Goal: Task Accomplishment & Management: Manage account settings

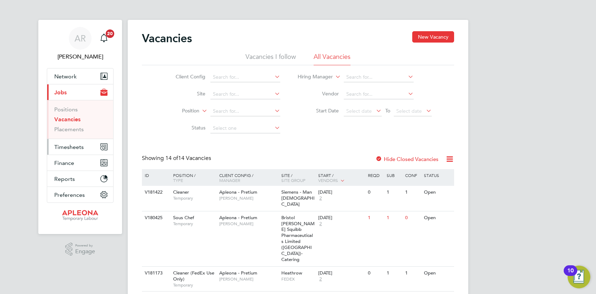
click at [81, 149] on span "Timesheets" at bounding box center [68, 147] width 29 height 7
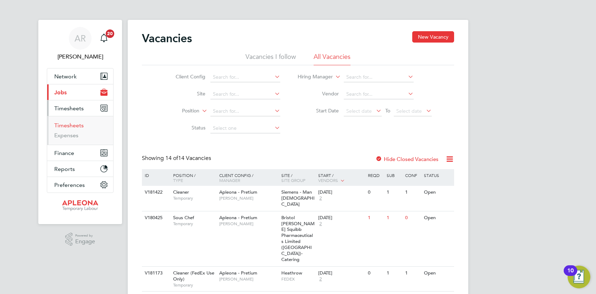
click at [81, 126] on link "Timesheets" at bounding box center [68, 125] width 29 height 7
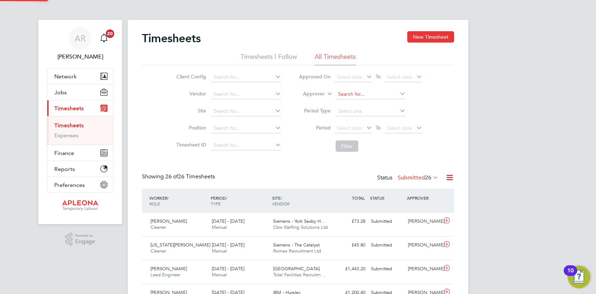
click at [353, 91] on input at bounding box center [371, 94] width 70 height 10
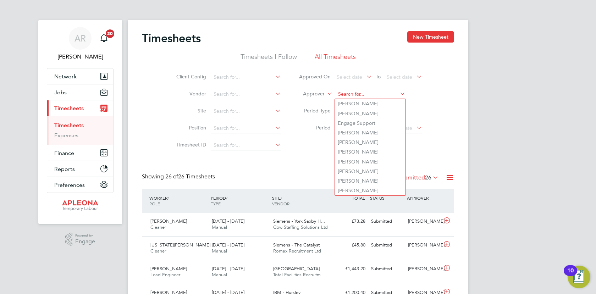
click at [352, 95] on input at bounding box center [371, 94] width 70 height 10
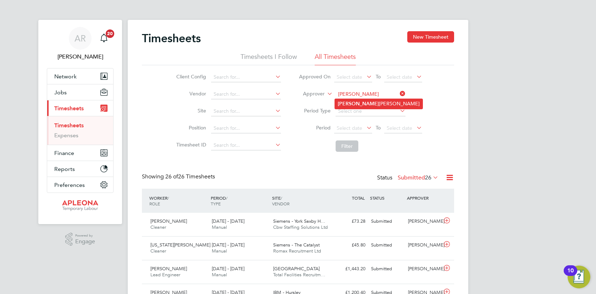
click at [353, 105] on li "[PERSON_NAME]" at bounding box center [379, 104] width 88 height 10
type input "[PERSON_NAME]"
click at [354, 150] on button "Filter" at bounding box center [347, 146] width 23 height 11
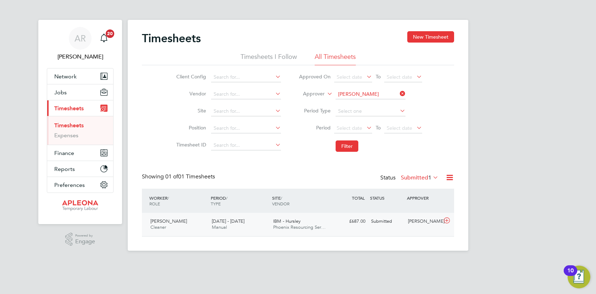
click at [446, 220] on icon at bounding box center [447, 221] width 9 height 6
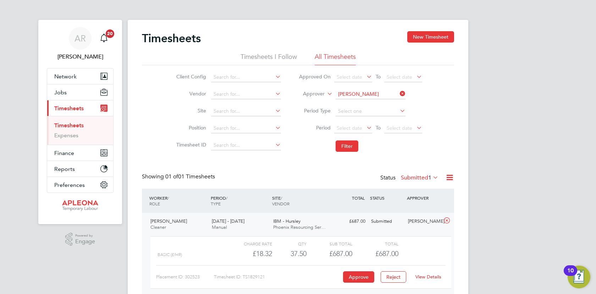
click at [424, 278] on link "View Details" at bounding box center [429, 277] width 26 height 6
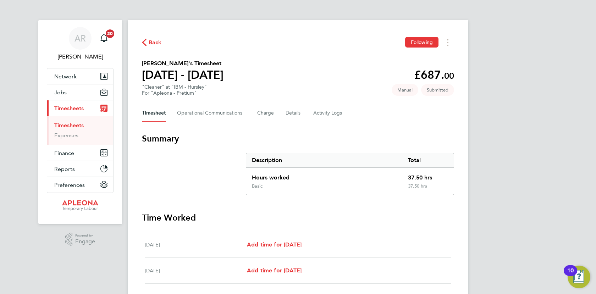
click at [579, 77] on div "AR [PERSON_NAME] Notifications 20 Applications: Network Sites Workers Jobs Posi…" at bounding box center [298, 259] width 596 height 519
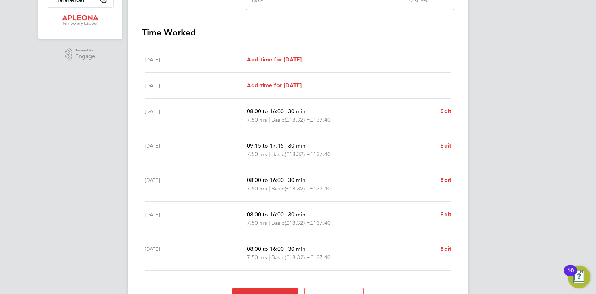
scroll to position [224, 0]
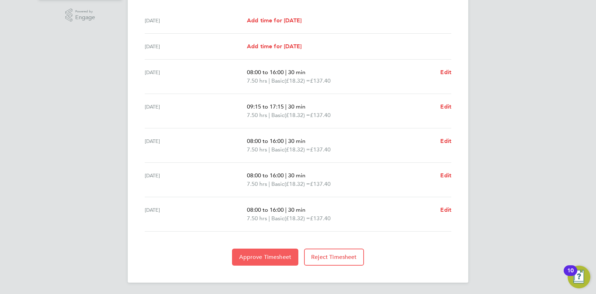
click at [256, 257] on span "Approve Timesheet" at bounding box center [265, 257] width 52 height 7
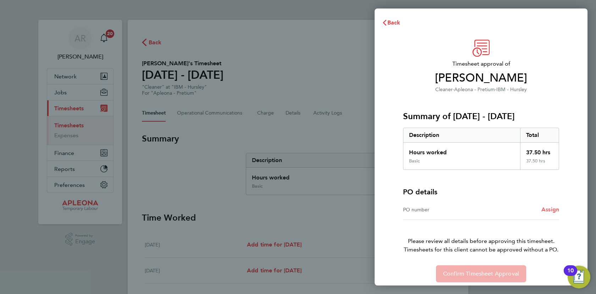
click at [551, 210] on span "Assign" at bounding box center [551, 209] width 18 height 7
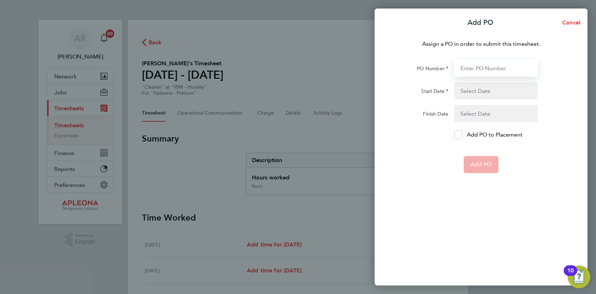
click at [512, 74] on input "PO Number" at bounding box center [496, 68] width 84 height 17
type input "2513749"
type input "[DATE]"
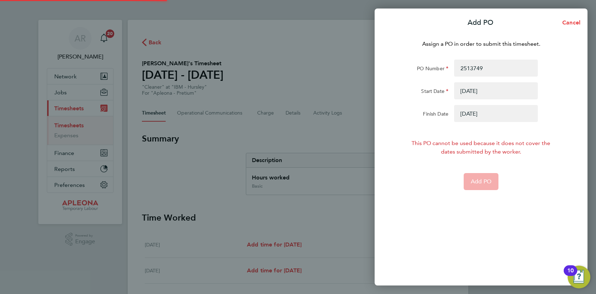
click at [508, 88] on button "button" at bounding box center [496, 90] width 84 height 17
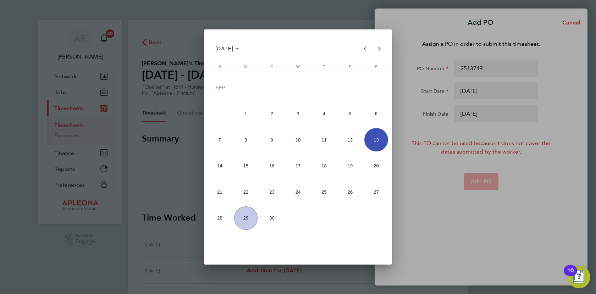
click at [371, 165] on span "20" at bounding box center [376, 165] width 23 height 23
type input "[DATE]"
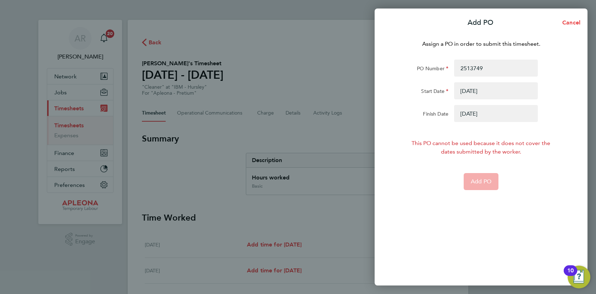
click at [463, 113] on button "button" at bounding box center [496, 113] width 84 height 17
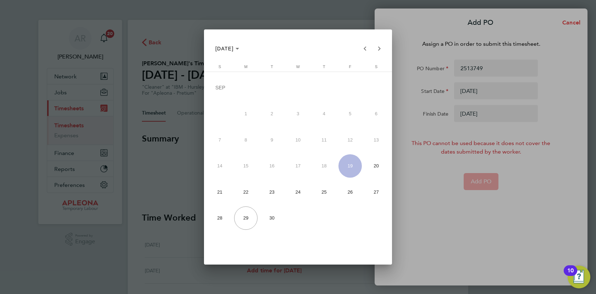
click at [351, 194] on span "26" at bounding box center [350, 191] width 23 height 23
type input "[DATE]"
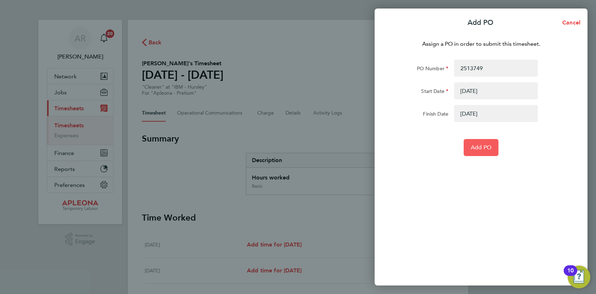
click at [471, 149] on span "Add PO" at bounding box center [481, 147] width 21 height 7
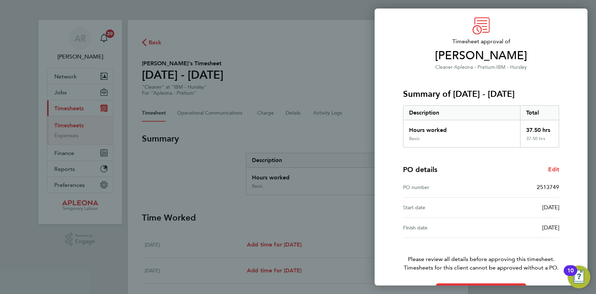
scroll to position [46, 0]
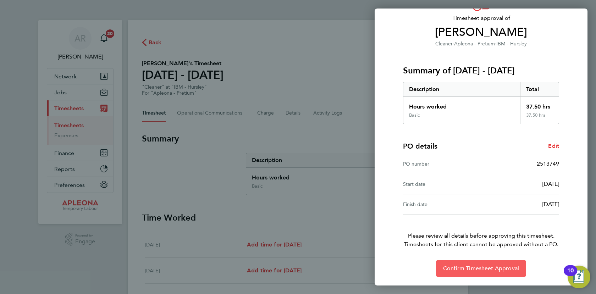
click at [446, 268] on span "Confirm Timesheet Approval" at bounding box center [481, 268] width 76 height 7
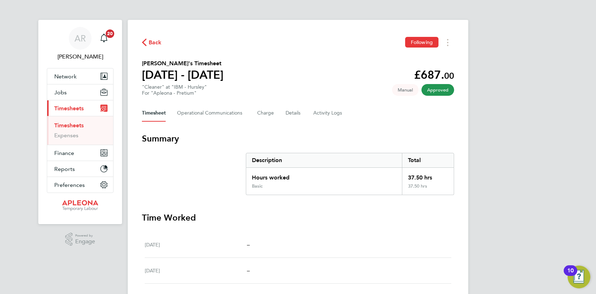
click at [155, 44] on span "Back" at bounding box center [155, 42] width 13 height 9
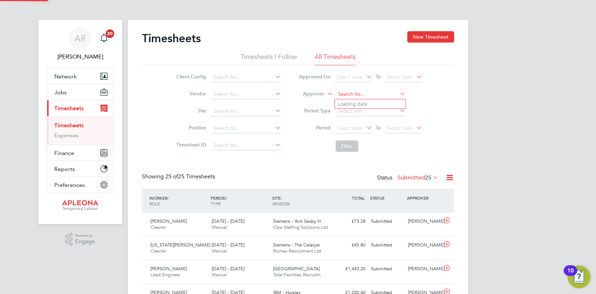
click at [350, 95] on input at bounding box center [371, 94] width 70 height 10
click at [354, 104] on li "[PERSON_NAME]" at bounding box center [379, 104] width 88 height 10
type input "[PERSON_NAME]"
click at [348, 147] on button "Filter" at bounding box center [347, 146] width 23 height 11
